Goal: Transaction & Acquisition: Purchase product/service

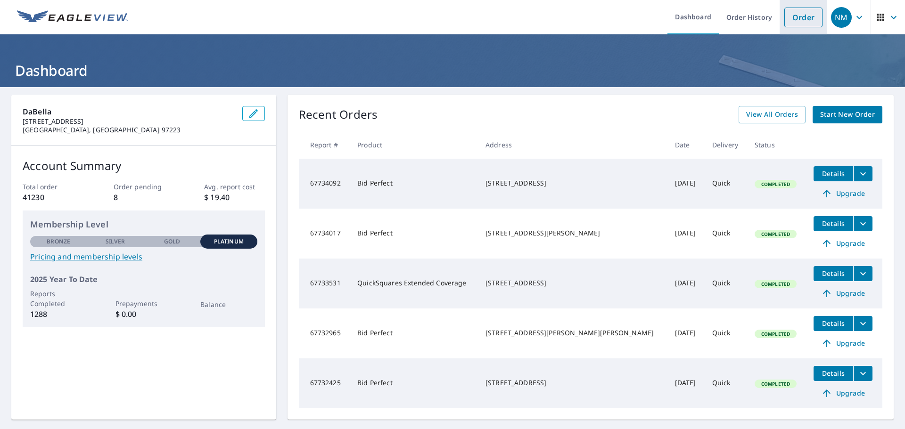
click at [792, 18] on link "Order" at bounding box center [803, 18] width 38 height 20
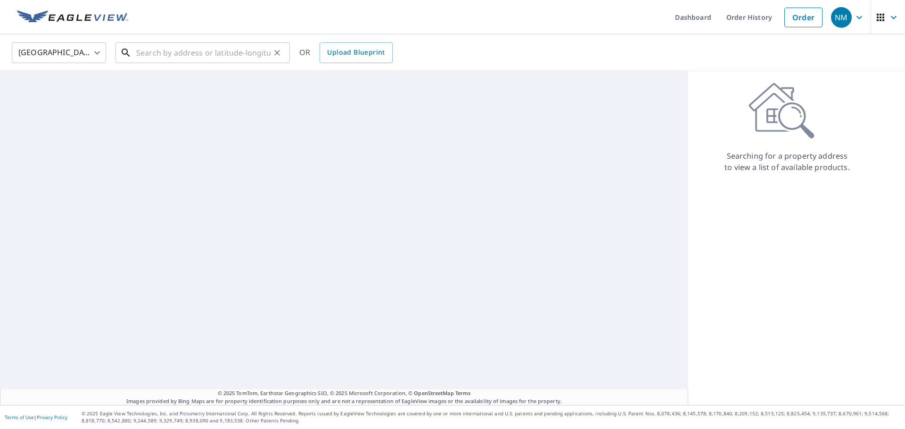
click at [225, 54] on input "text" at bounding box center [203, 53] width 134 height 26
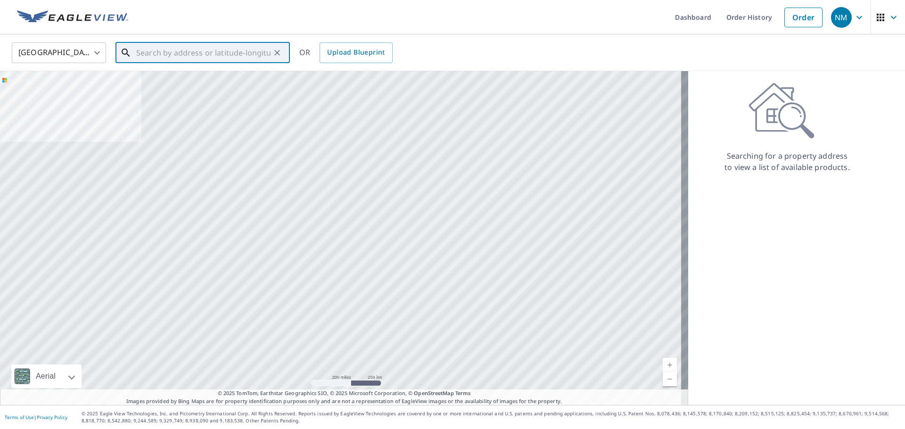
click at [188, 55] on input "text" at bounding box center [203, 53] width 134 height 26
click at [180, 49] on input "text" at bounding box center [203, 53] width 134 height 26
paste input "[STREET_ADDRESS]"
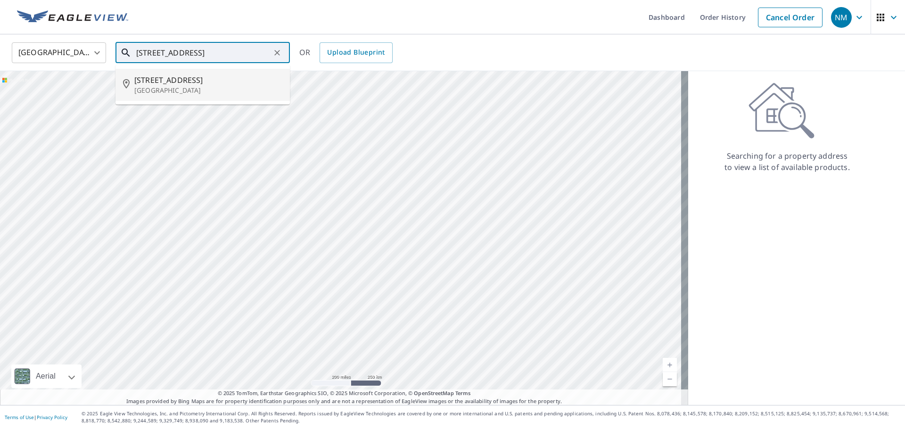
click at [187, 91] on p "[GEOGRAPHIC_DATA]" at bounding box center [208, 90] width 148 height 9
type input "[STREET_ADDRESS]"
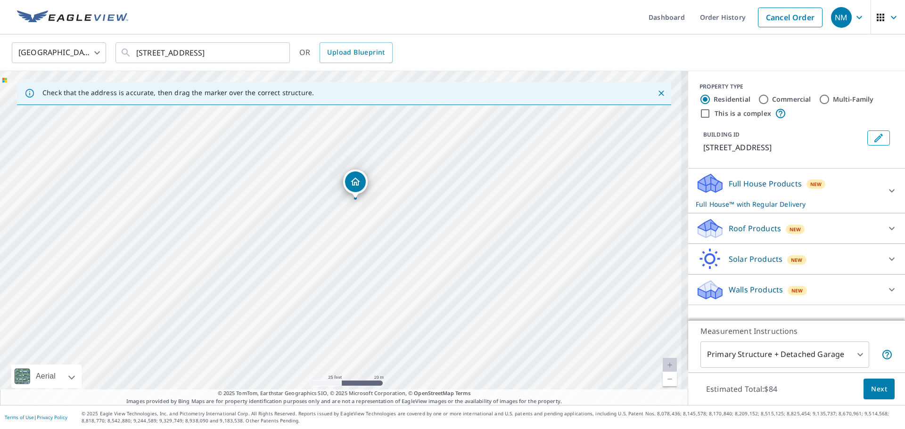
click at [742, 234] on p "Roof Products" at bounding box center [754, 228] width 52 height 11
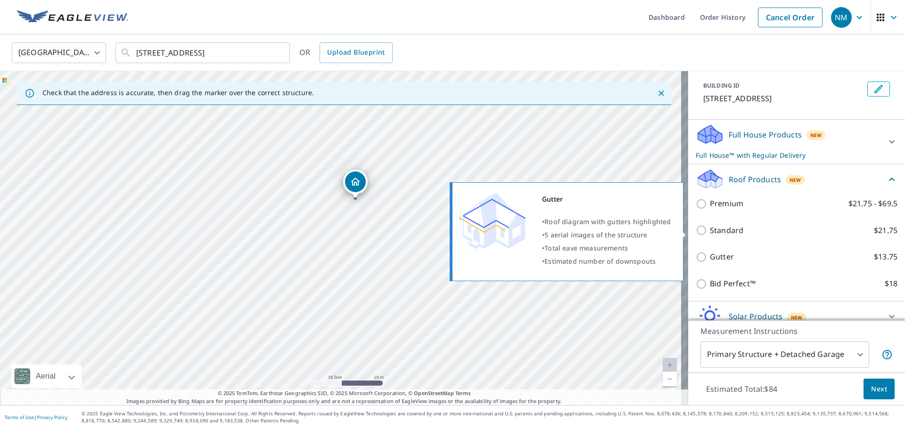
scroll to position [98, 0]
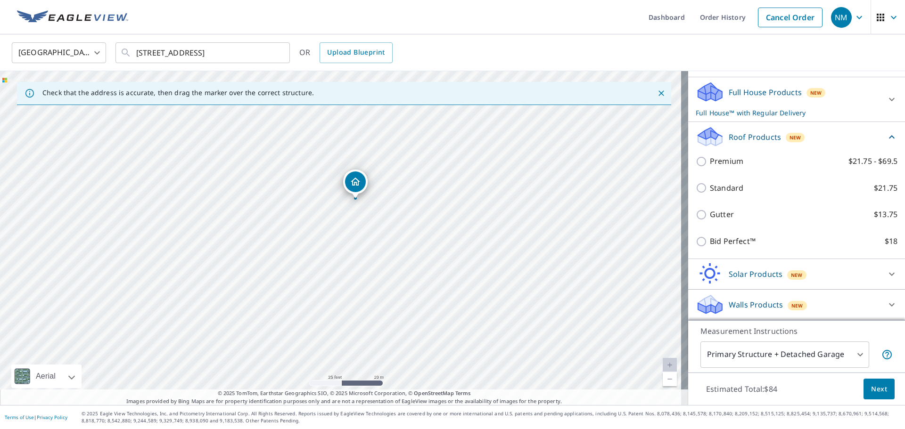
click at [728, 244] on p "Bid Perfect™" at bounding box center [733, 242] width 46 height 12
click at [710, 244] on input "Bid Perfect™ $18" at bounding box center [702, 241] width 14 height 11
checkbox input "true"
checkbox input "false"
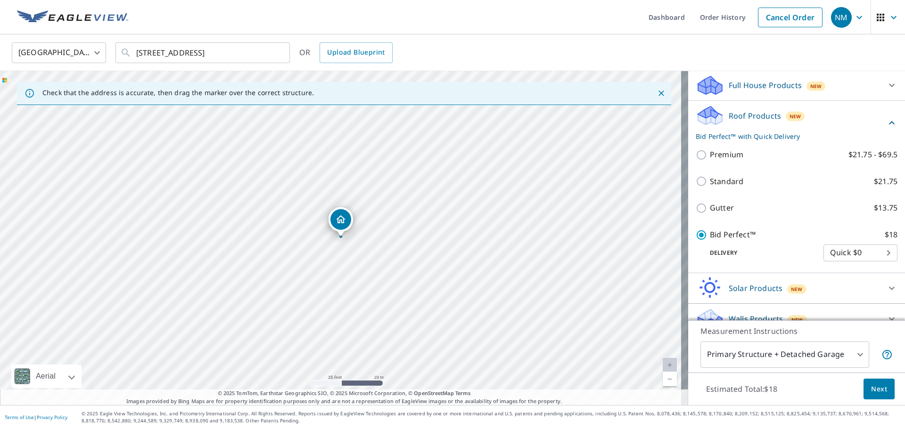
click at [872, 392] on span "Next" at bounding box center [879, 389] width 16 height 12
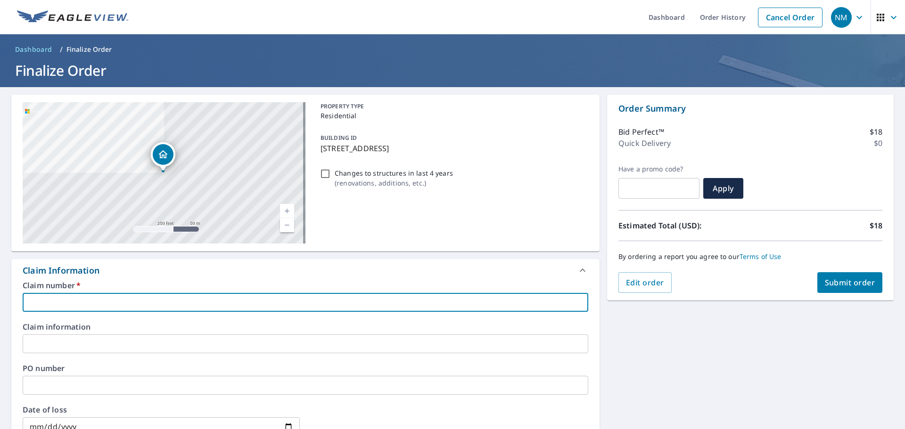
click at [265, 307] on input "text" at bounding box center [305, 302] width 565 height 19
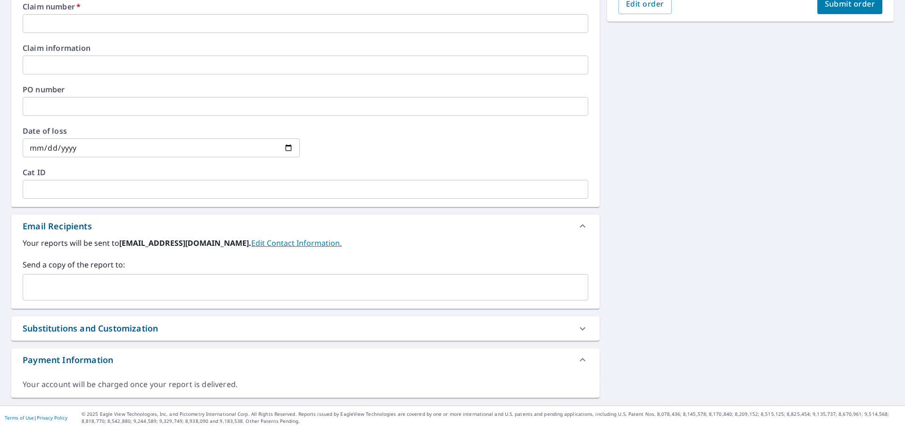
scroll to position [279, 0]
click at [141, 282] on input "text" at bounding box center [298, 287] width 543 height 18
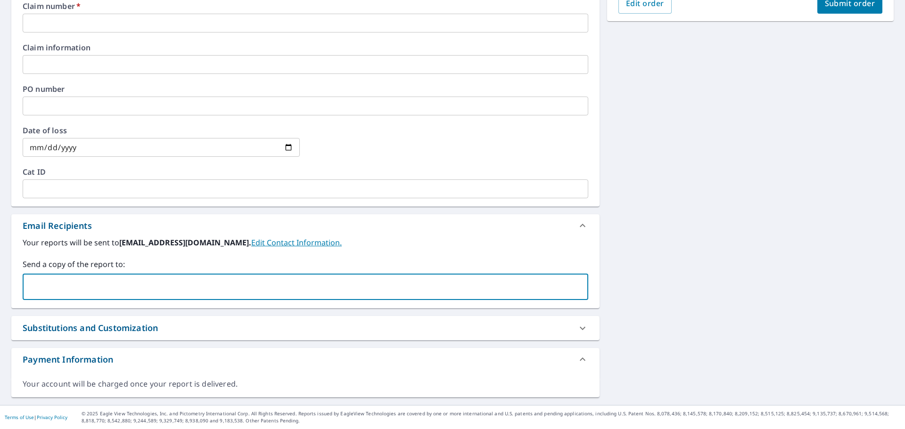
paste input "[PERSON_NAME][EMAIL_ADDRESS][PERSON_NAME][PERSON_NAME][DOMAIN_NAME]"
type input "[PERSON_NAME][EMAIL_ADDRESS][PERSON_NAME][PERSON_NAME][DOMAIN_NAME]"
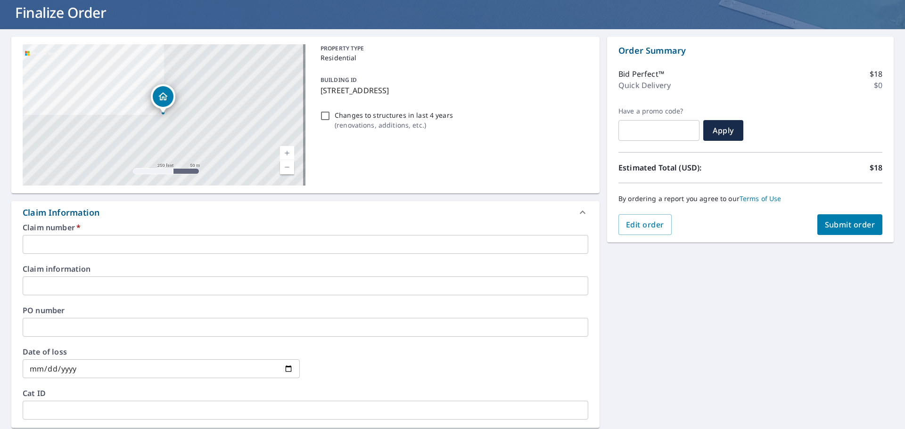
scroll to position [44, 0]
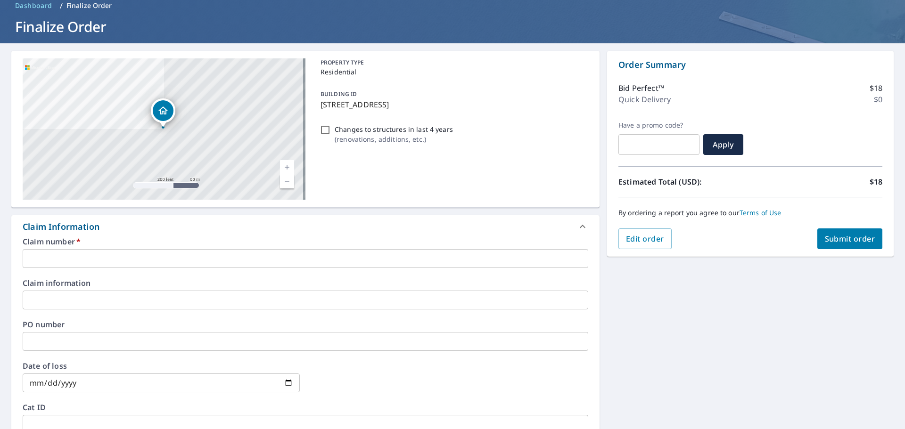
drag, startPoint x: 318, startPoint y: 104, endPoint x: 400, endPoint y: 102, distance: 81.5
click at [400, 102] on p "[STREET_ADDRESS]" at bounding box center [452, 104] width 264 height 11
checkbox input "true"
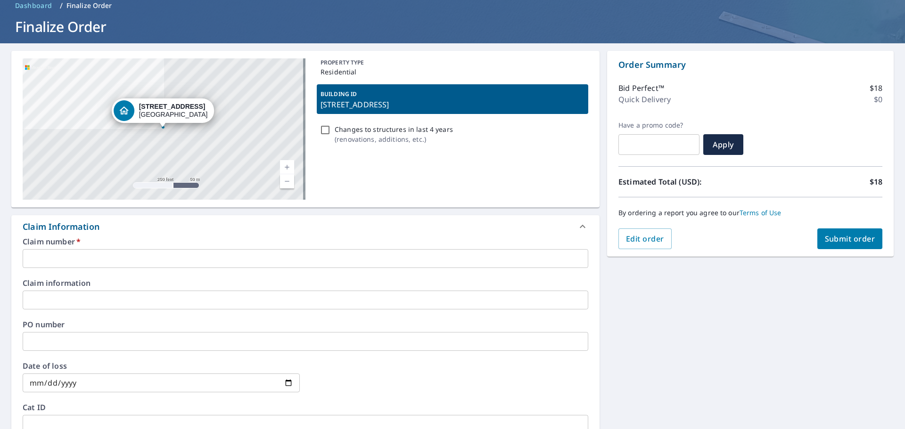
copy p "[STREET_ADDRESS]"
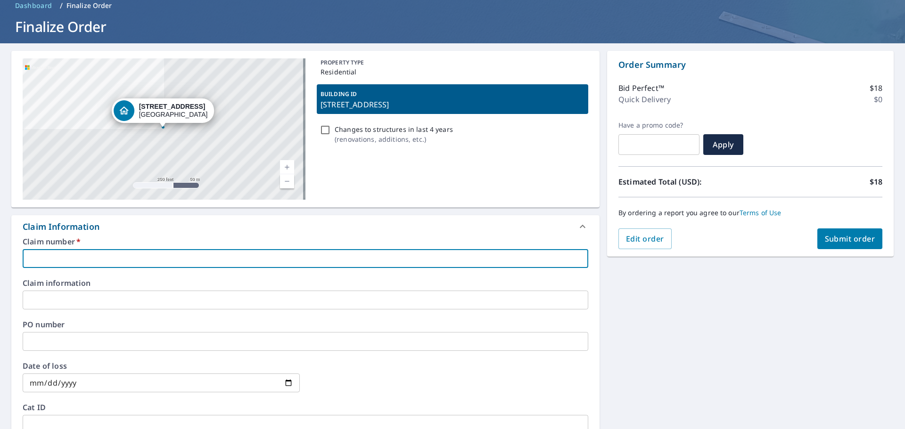
click at [157, 253] on input "text" at bounding box center [305, 258] width 565 height 19
click at [137, 264] on input "text" at bounding box center [305, 258] width 565 height 19
type input "P"
checkbox input "true"
type input "PR"
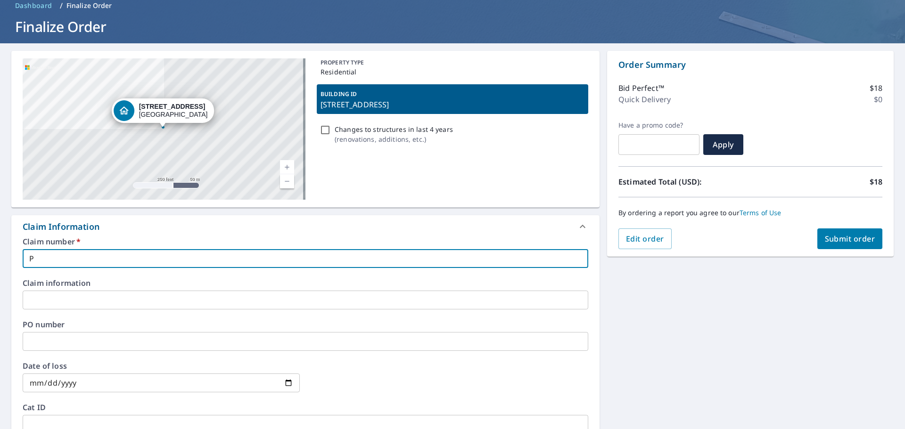
checkbox input "true"
type input "PRC"
checkbox input "true"
type input "PRC"
checkbox input "true"
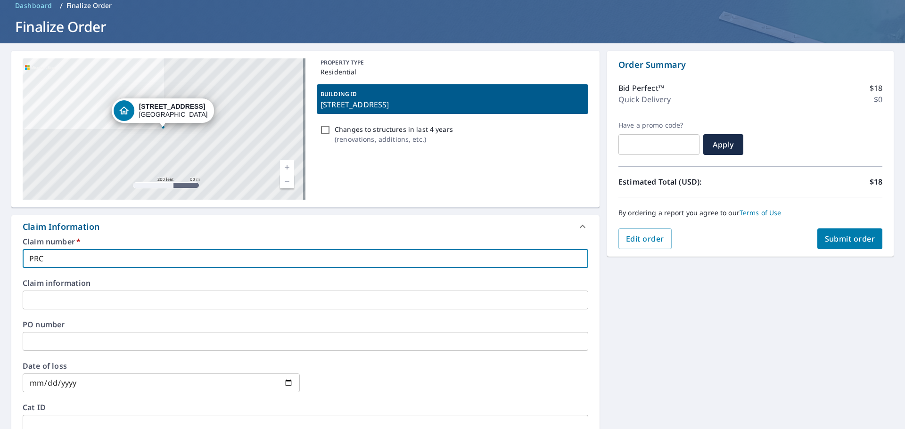
type input "PRC"
checkbox input "true"
type input "PRCV"
checkbox input "true"
type input "PRCV"
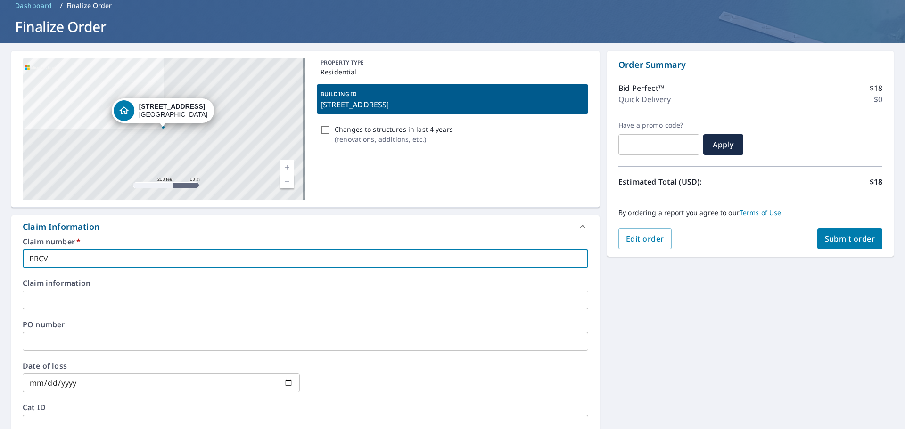
checkbox input "true"
type input "PRCV"
checkbox input "true"
type input "PRC"
checkbox input "true"
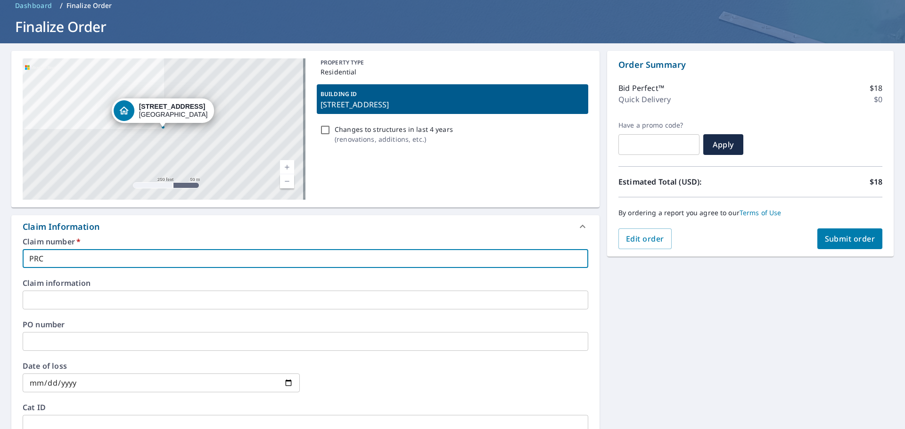
type input "PRCV"
checkbox input "true"
type input "PRCV"
checkbox input "true"
type input "PRCV"
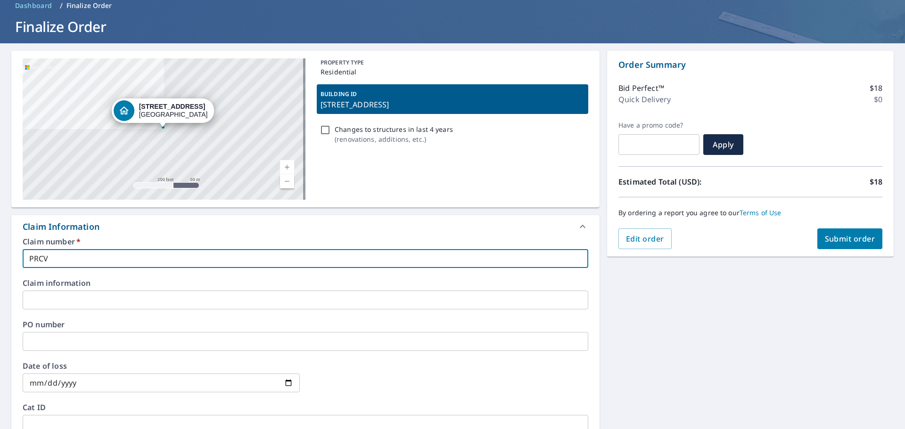
checkbox input "true"
type input "PRC"
checkbox input "true"
type input "PR"
checkbox input "true"
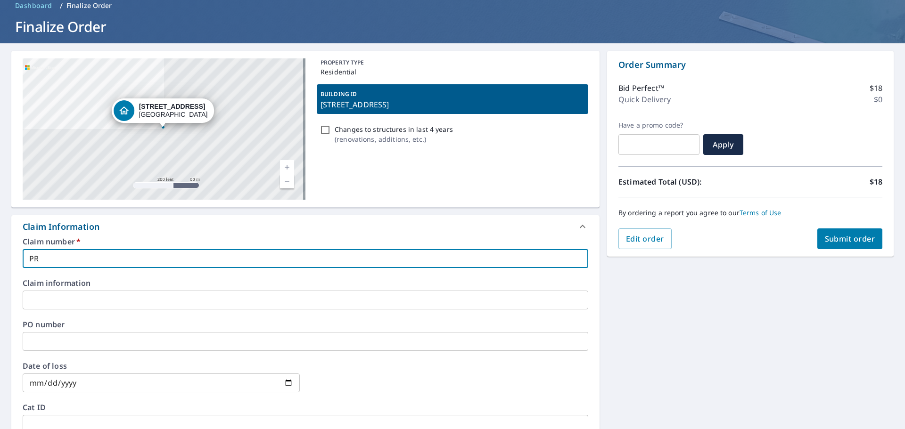
type input "PRV"
checkbox input "true"
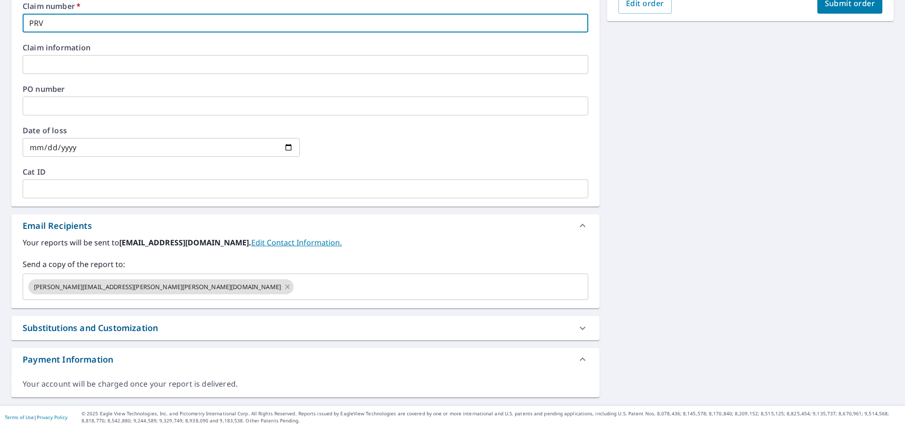
scroll to position [0, 0]
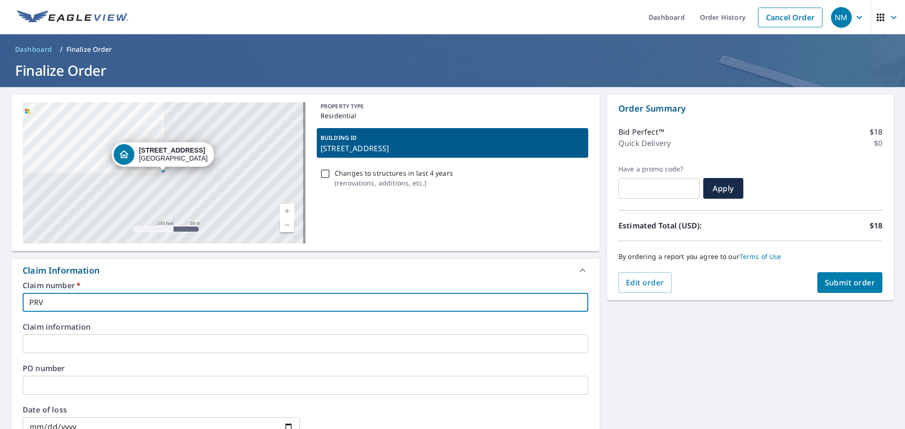
type input "PRV"
click at [827, 276] on button "Submit order" at bounding box center [849, 282] width 65 height 21
checkbox input "true"
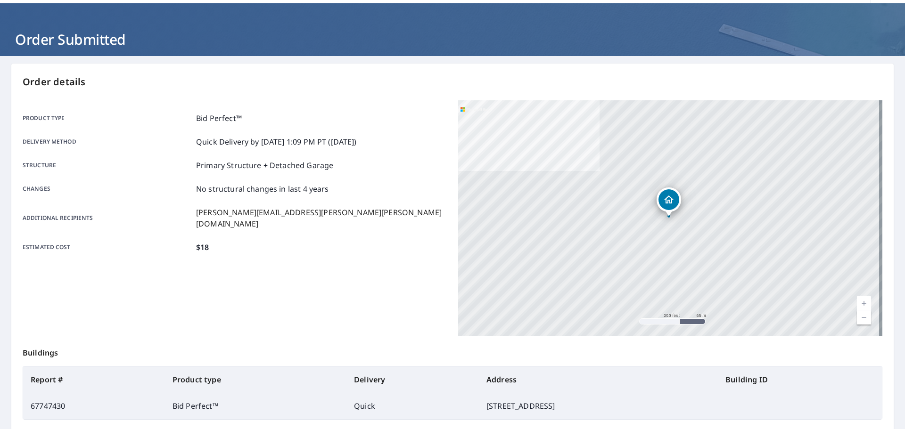
scroll to position [47, 0]
